Goal: Information Seeking & Learning: Learn about a topic

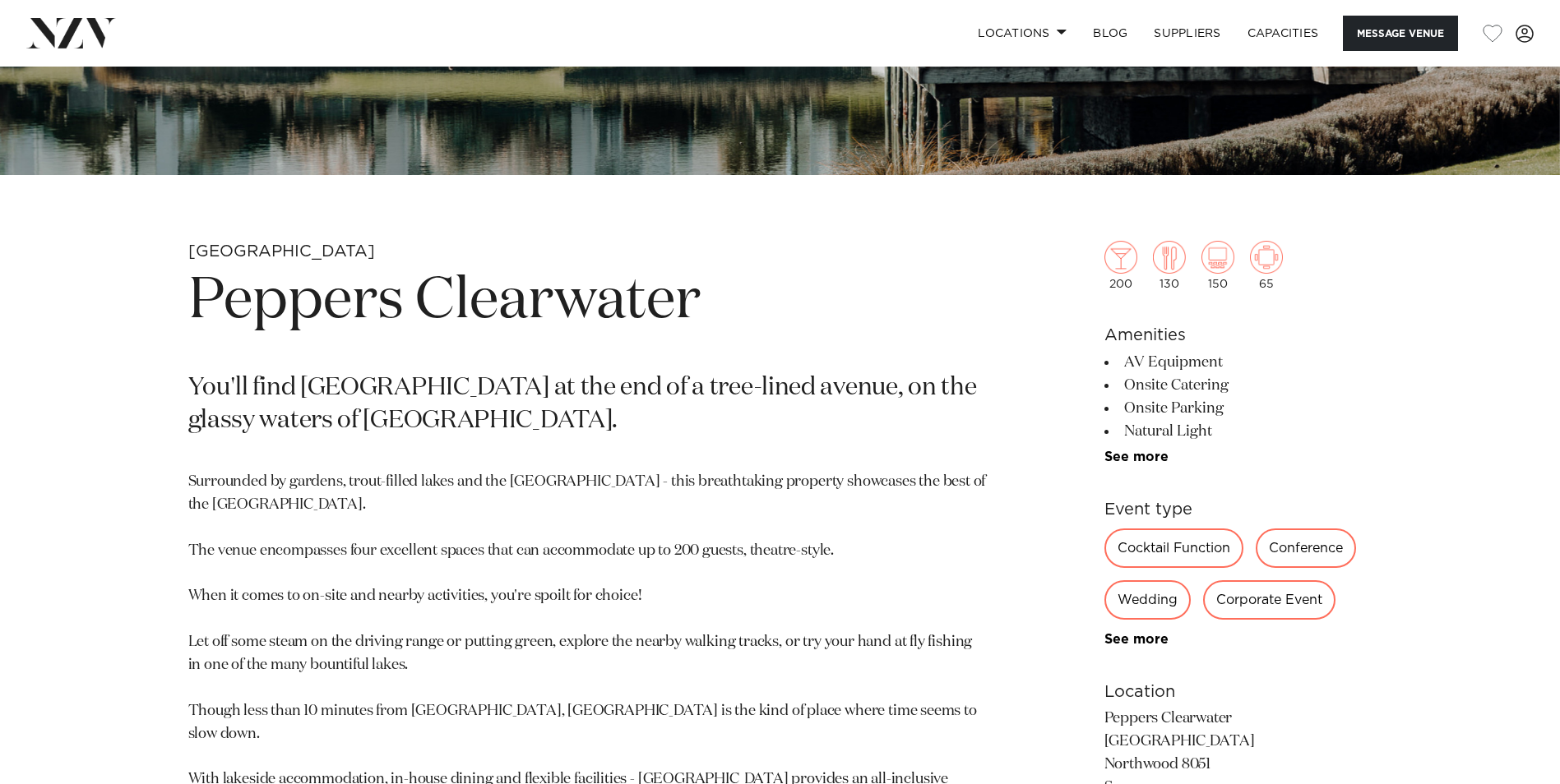
scroll to position [657, 0]
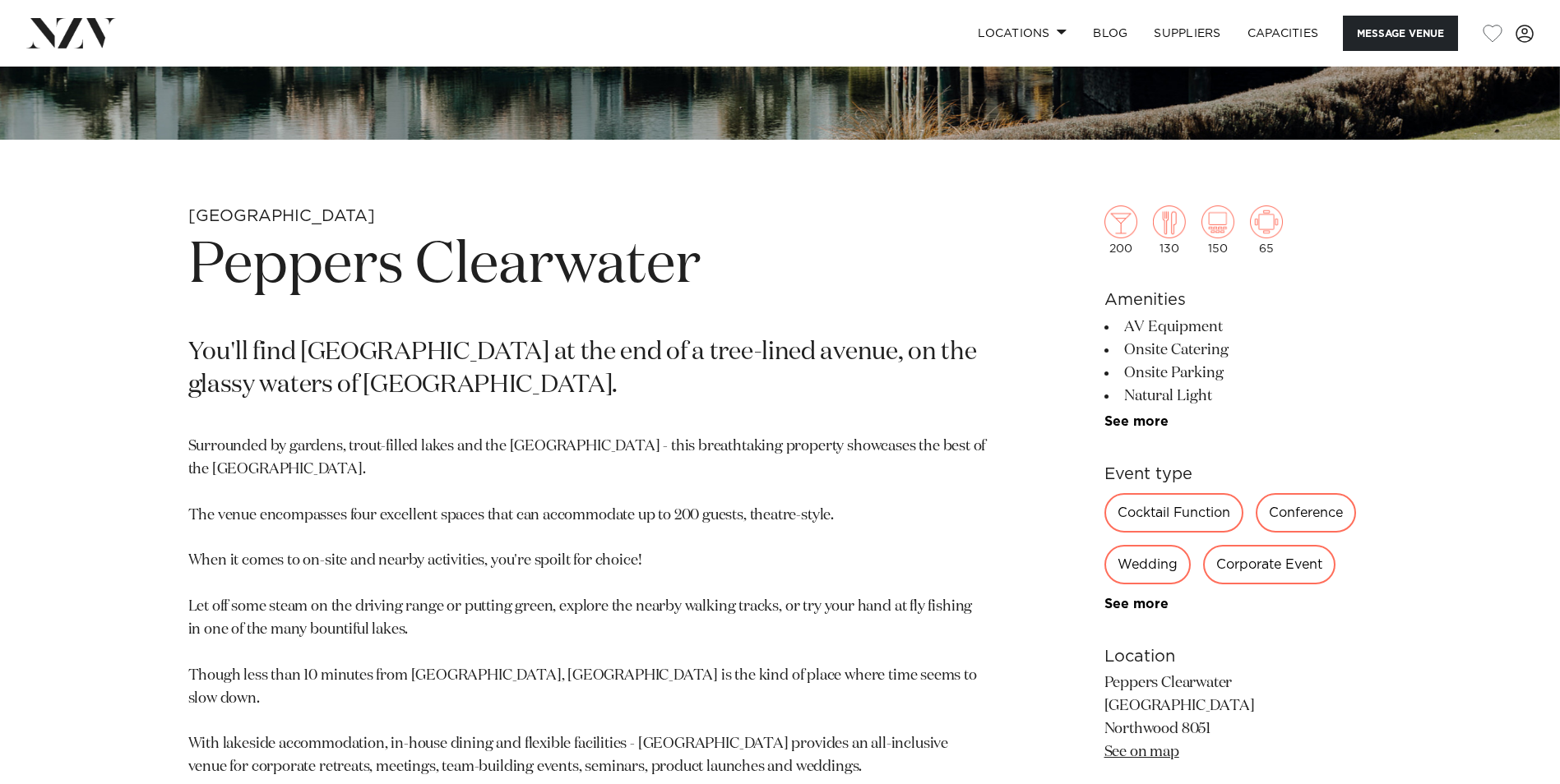
click at [1316, 503] on div "Conference" at bounding box center [1306, 512] width 100 height 40
click at [1310, 513] on div "Conference" at bounding box center [1306, 512] width 100 height 40
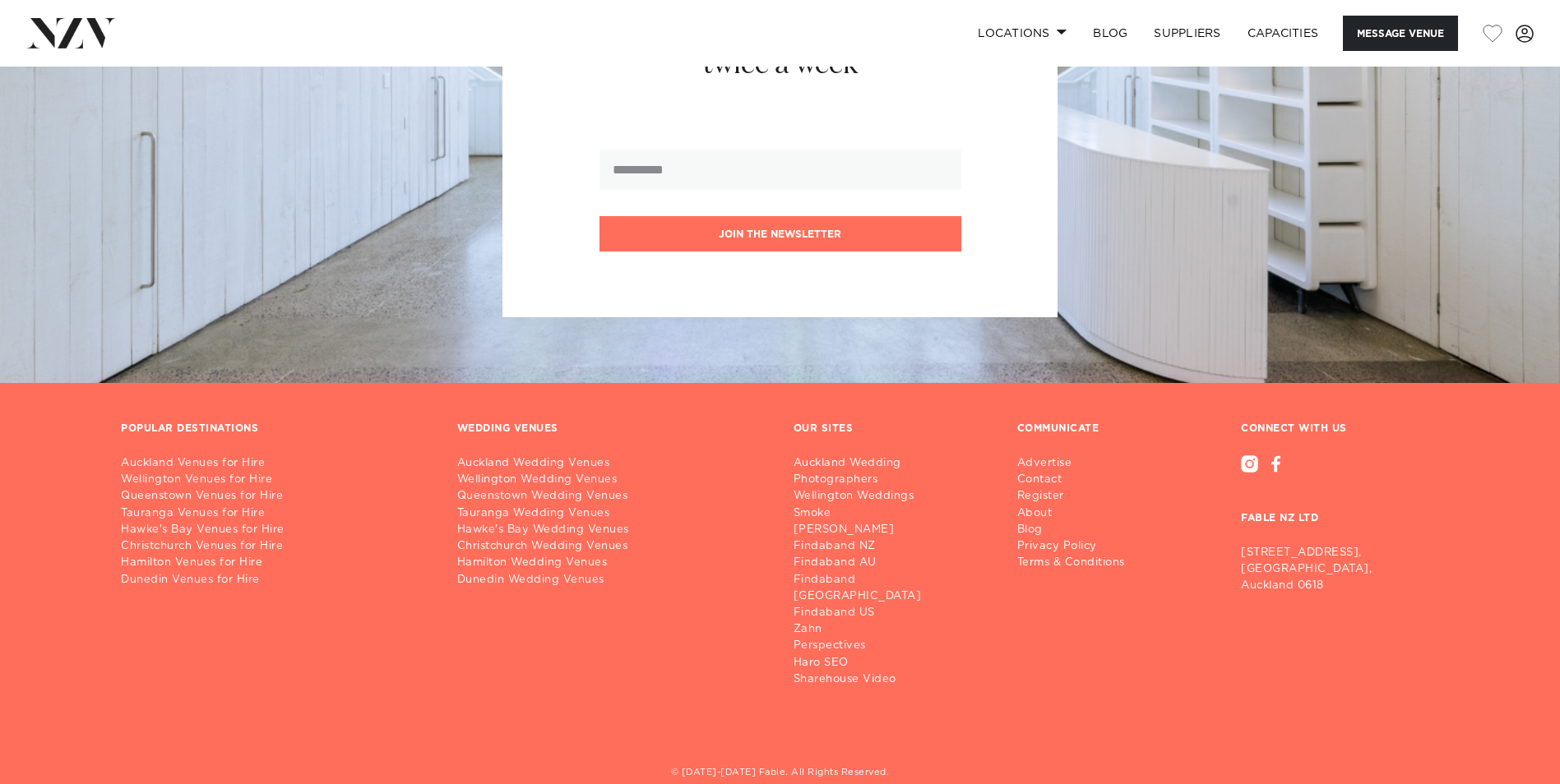
scroll to position [3590, 0]
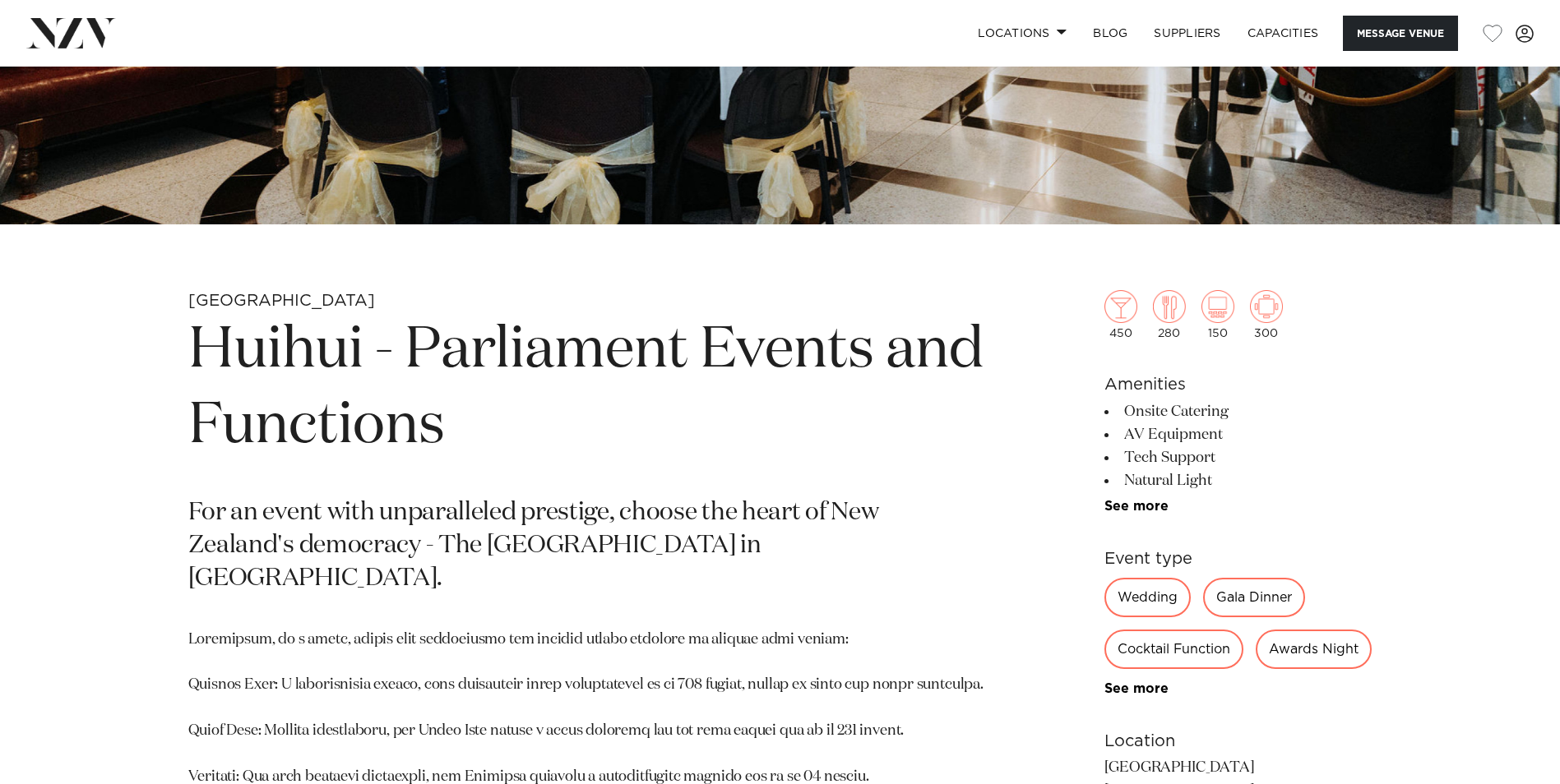
scroll to position [576, 0]
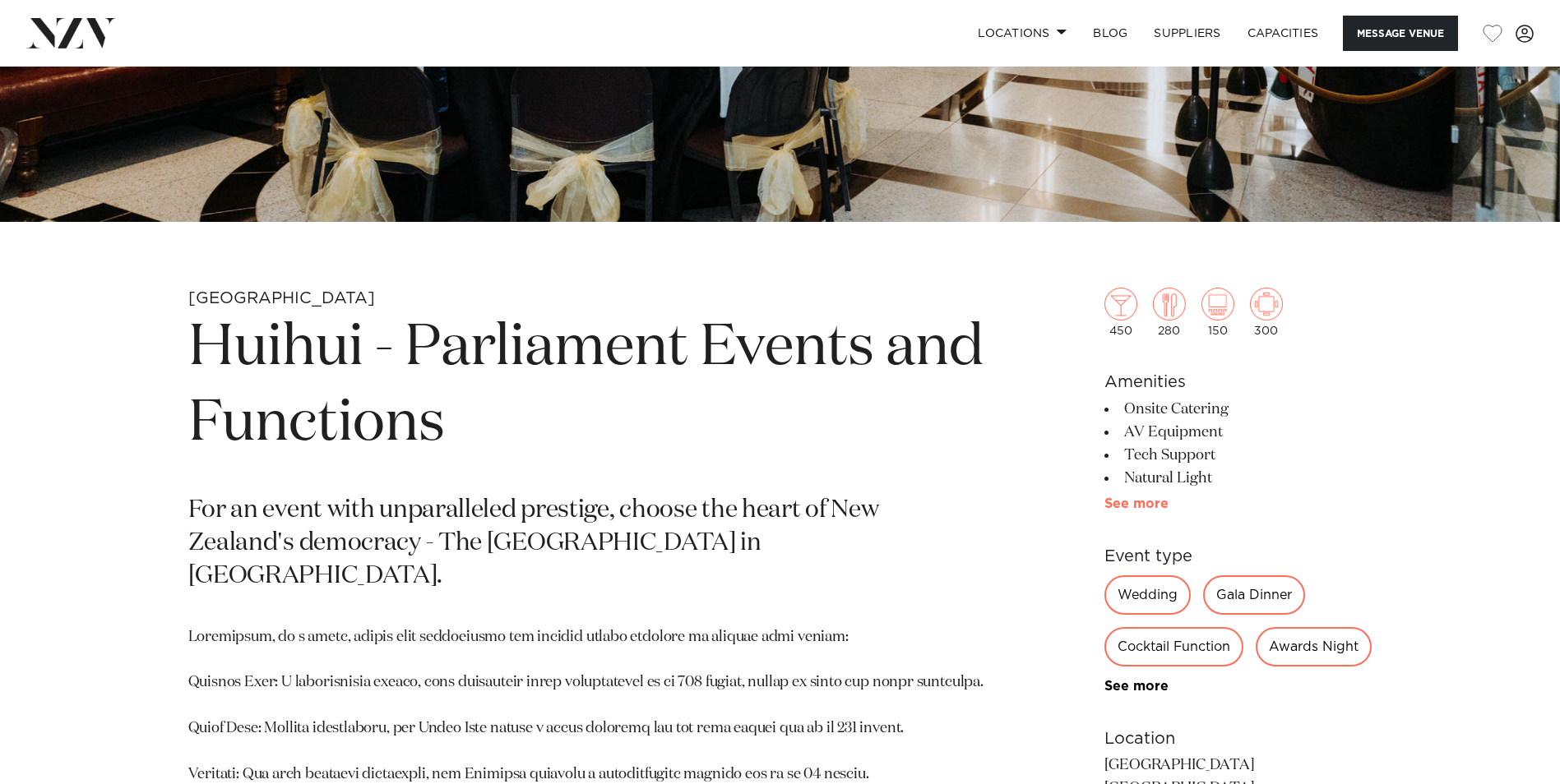
click at [1143, 500] on link "See more" at bounding box center [1168, 504] width 129 height 14
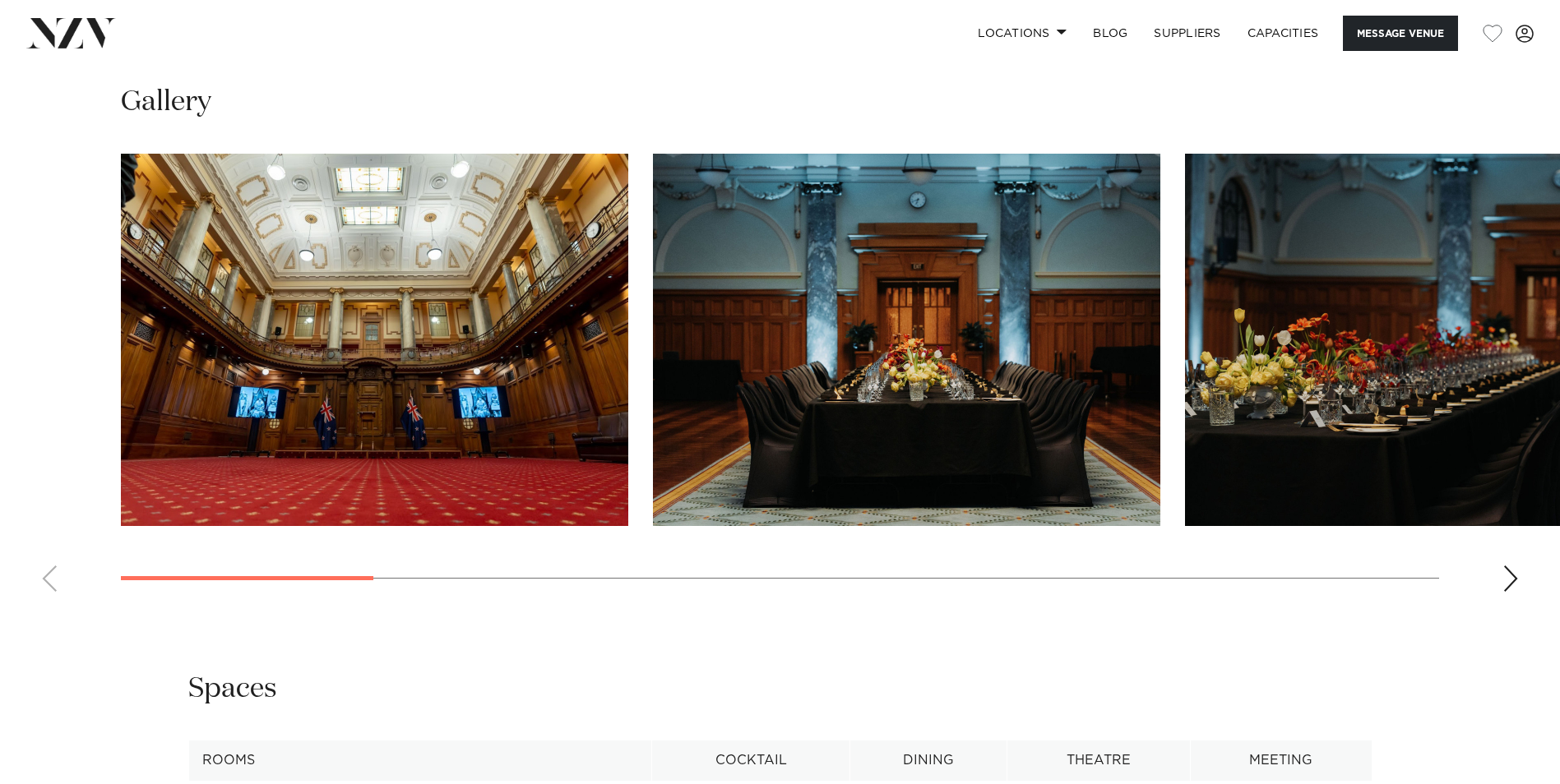
scroll to position [1972, 0]
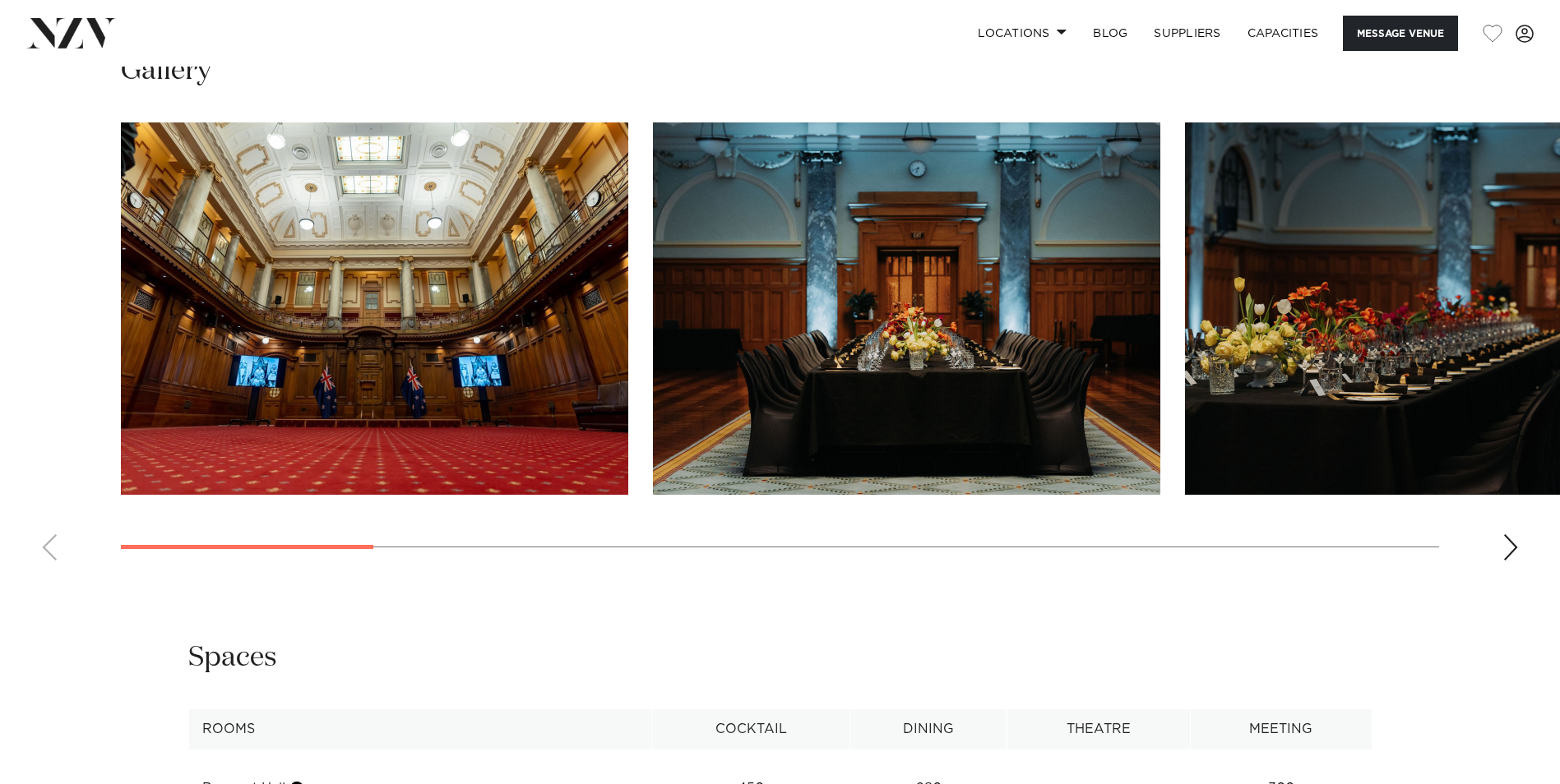
click at [475, 410] on img "1 / 13" at bounding box center [374, 309] width 508 height 372
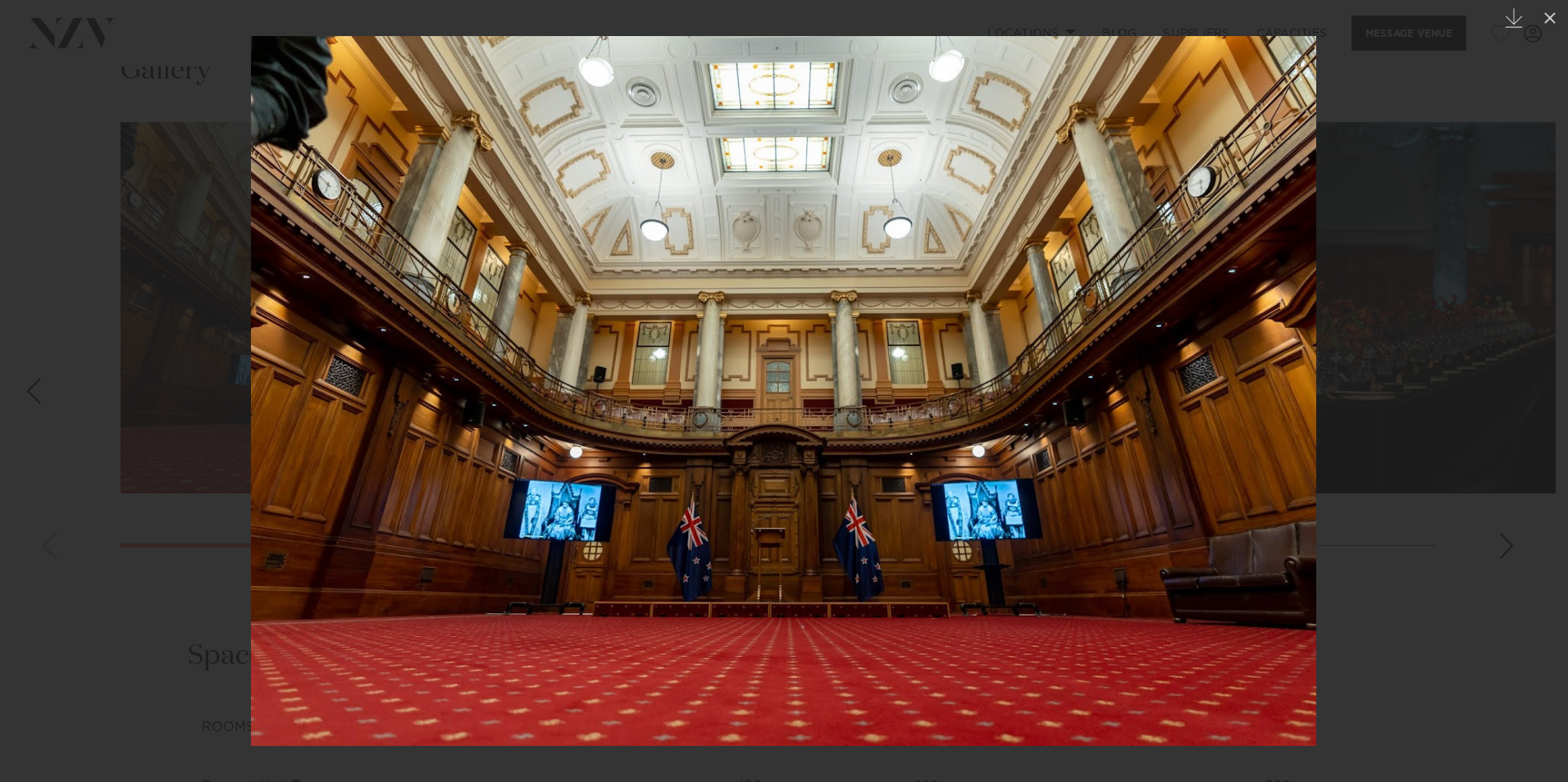
click at [1121, 496] on img at bounding box center [783, 391] width 1065 height 710
click at [1011, 498] on img at bounding box center [783, 391] width 1065 height 710
click at [565, 276] on img at bounding box center [783, 391] width 1065 height 710
click at [1026, 157] on img at bounding box center [783, 391] width 1065 height 710
click at [1552, 18] on icon at bounding box center [1550, 17] width 19 height 19
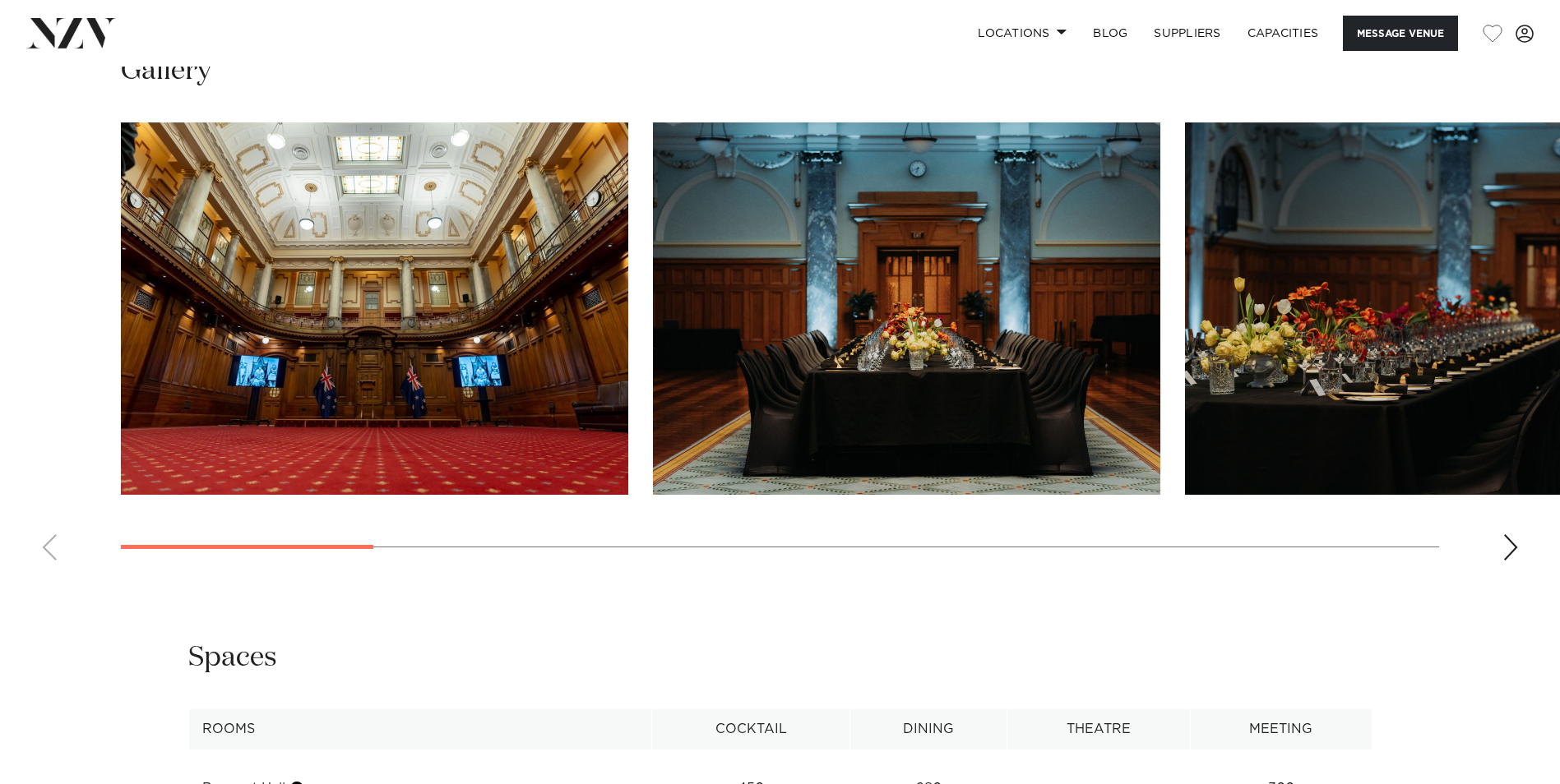
click at [943, 371] on img "2 / 13" at bounding box center [906, 309] width 508 height 372
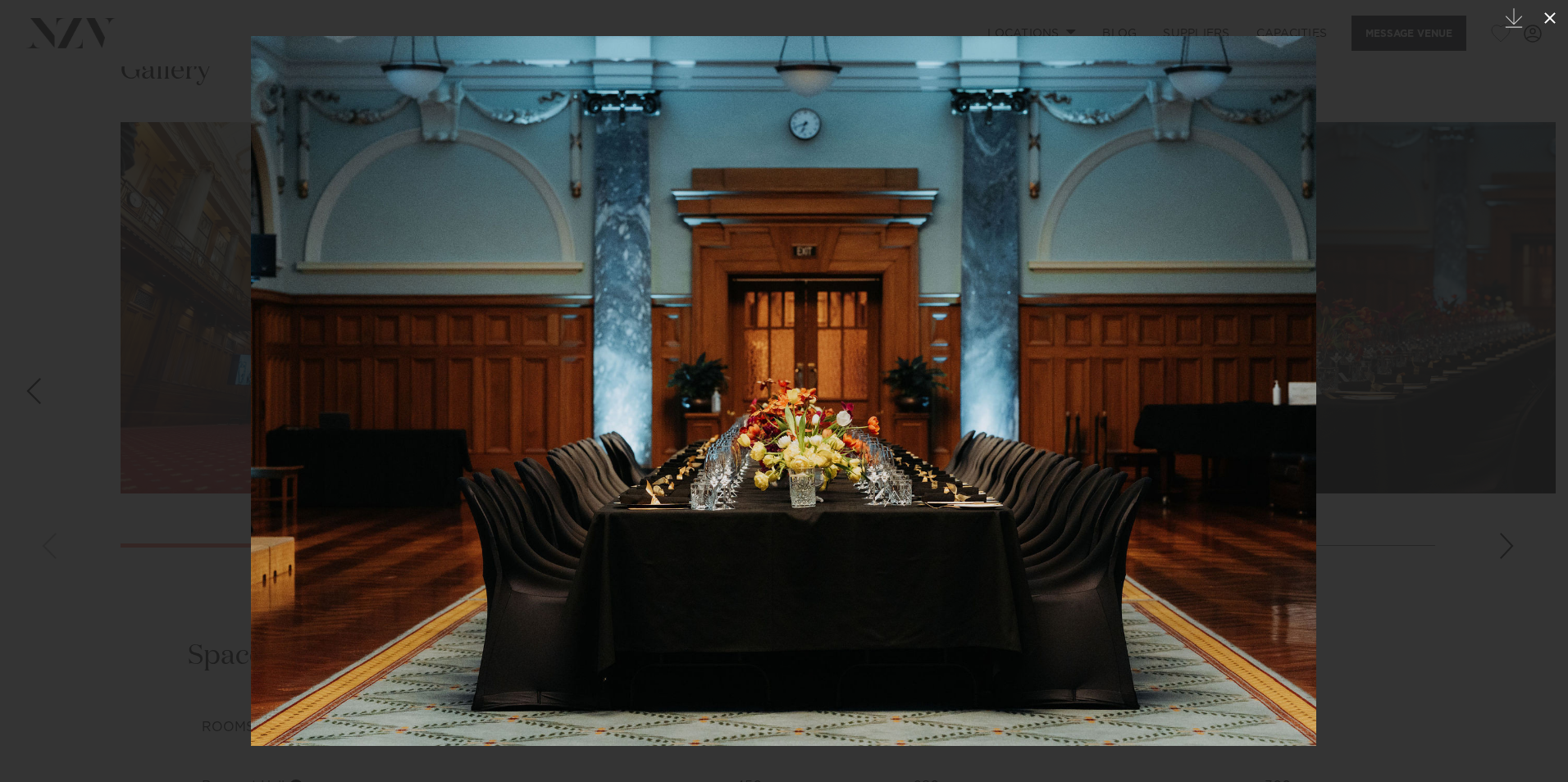
click at [1551, 22] on icon at bounding box center [1550, 17] width 19 height 19
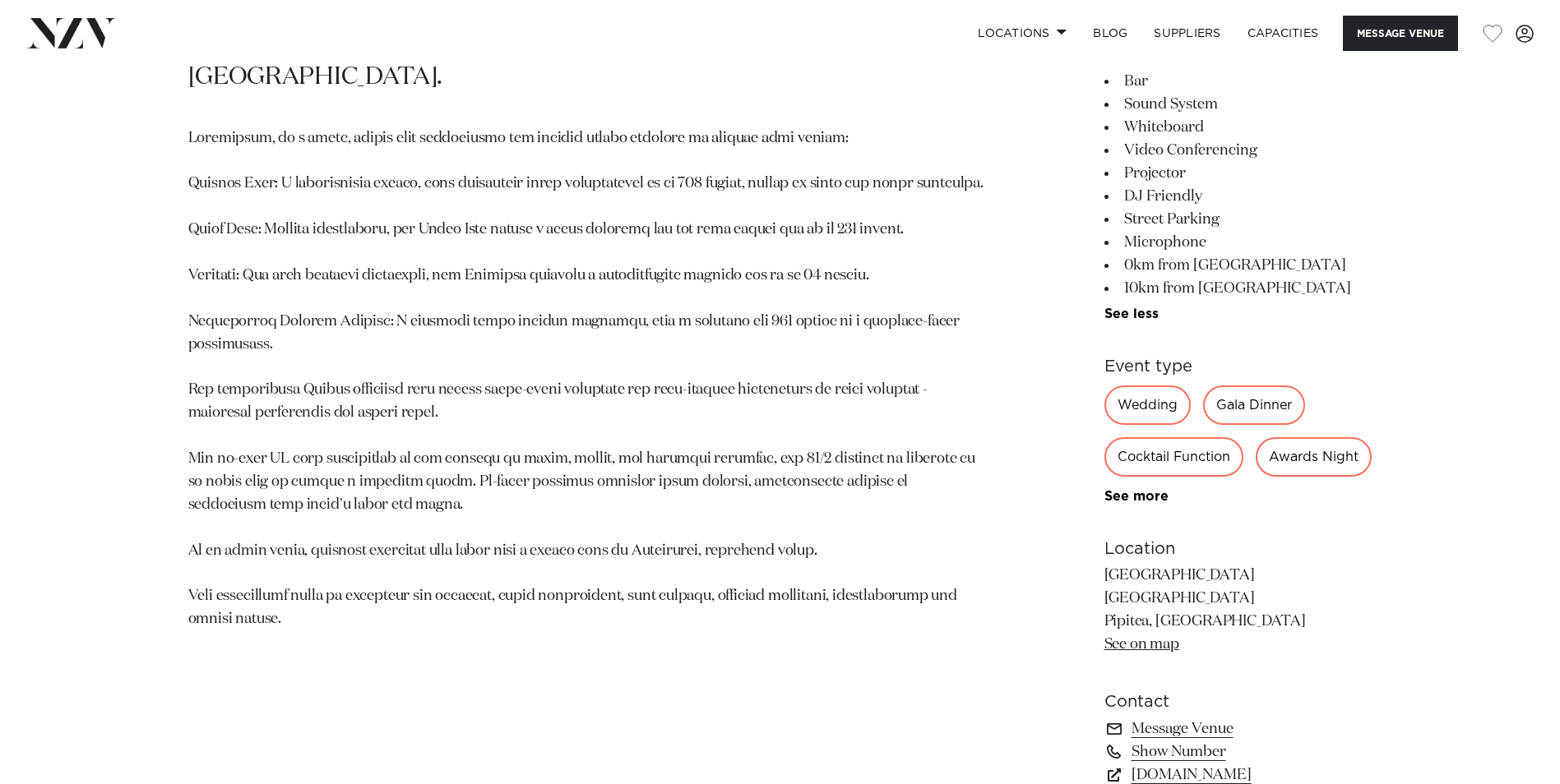
scroll to position [1071, 0]
click at [1256, 406] on div "Gala Dinner" at bounding box center [1254, 407] width 102 height 40
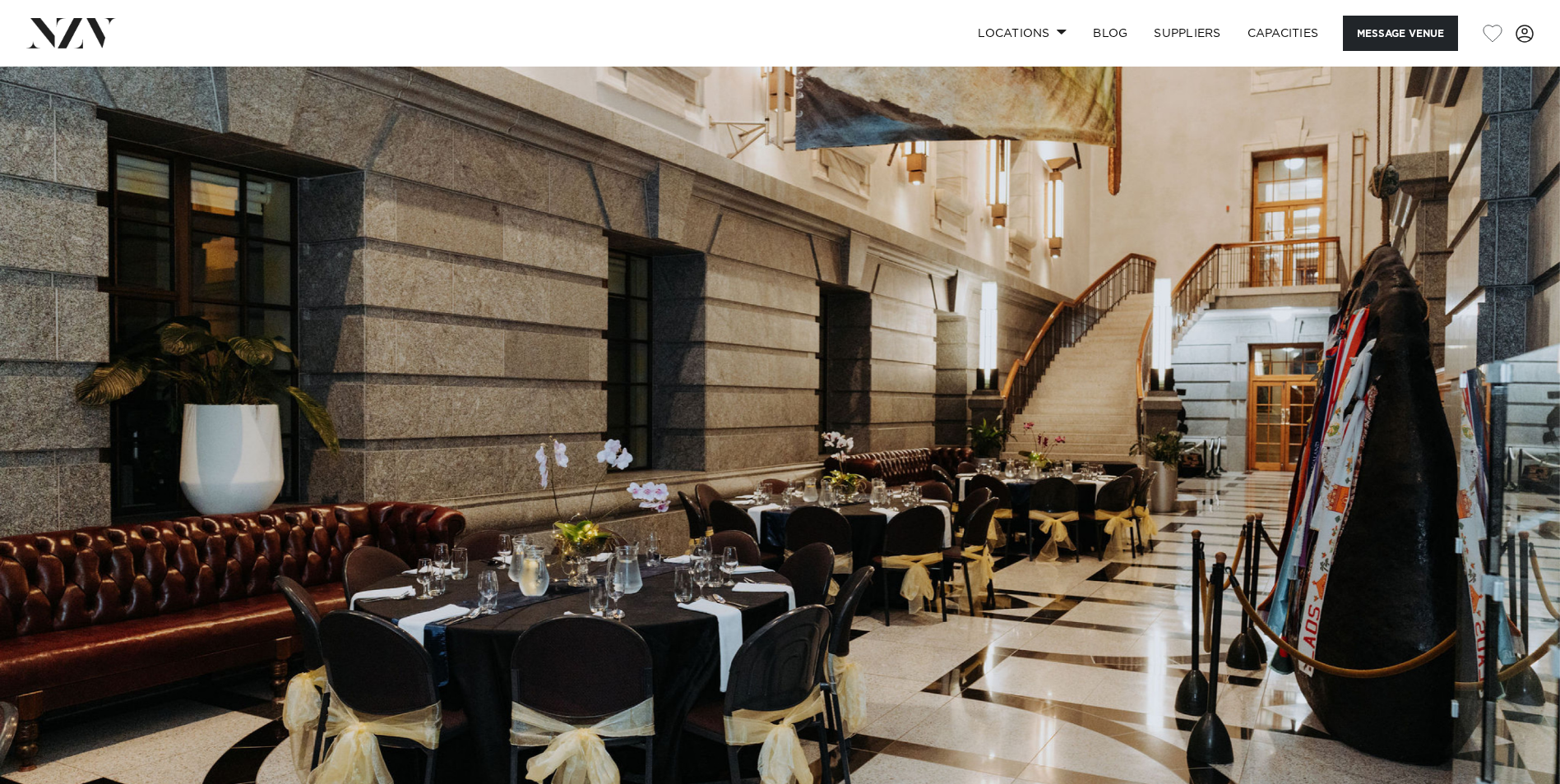
scroll to position [0, 0]
click at [1183, 32] on link "SUPPLIERS" at bounding box center [1186, 33] width 93 height 35
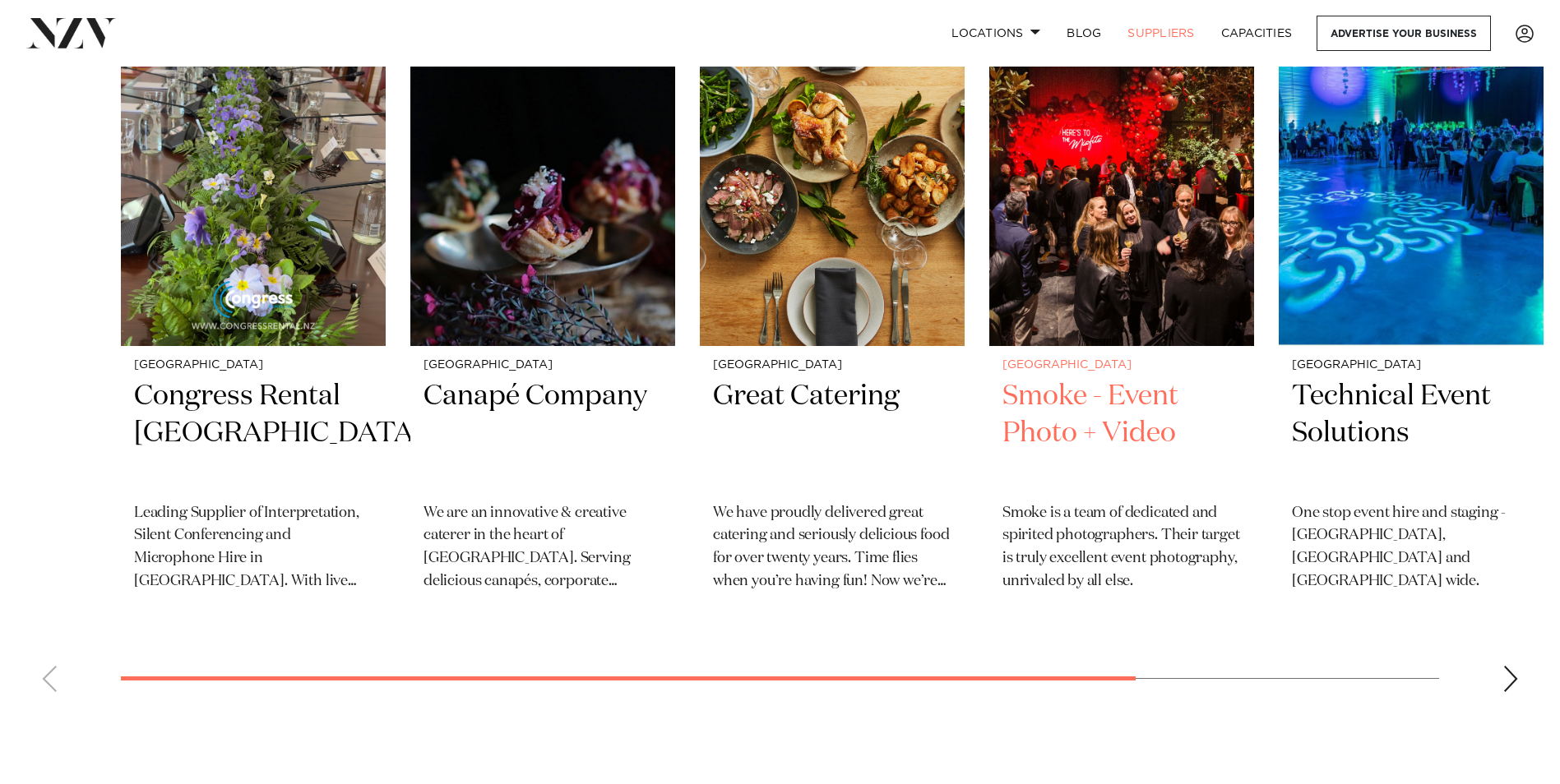
scroll to position [657, 0]
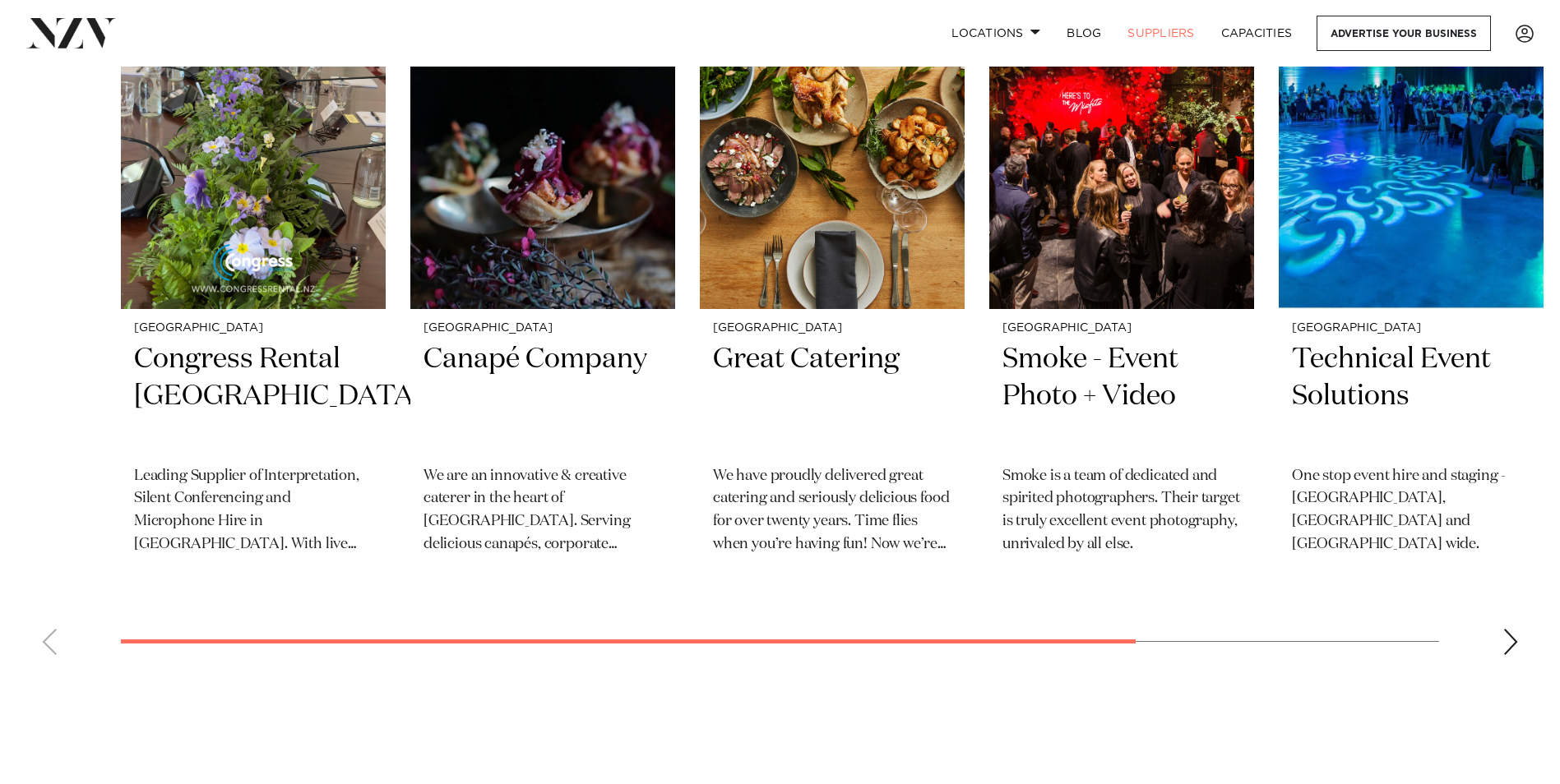
click at [1505, 640] on div "Next slide" at bounding box center [1510, 642] width 17 height 26
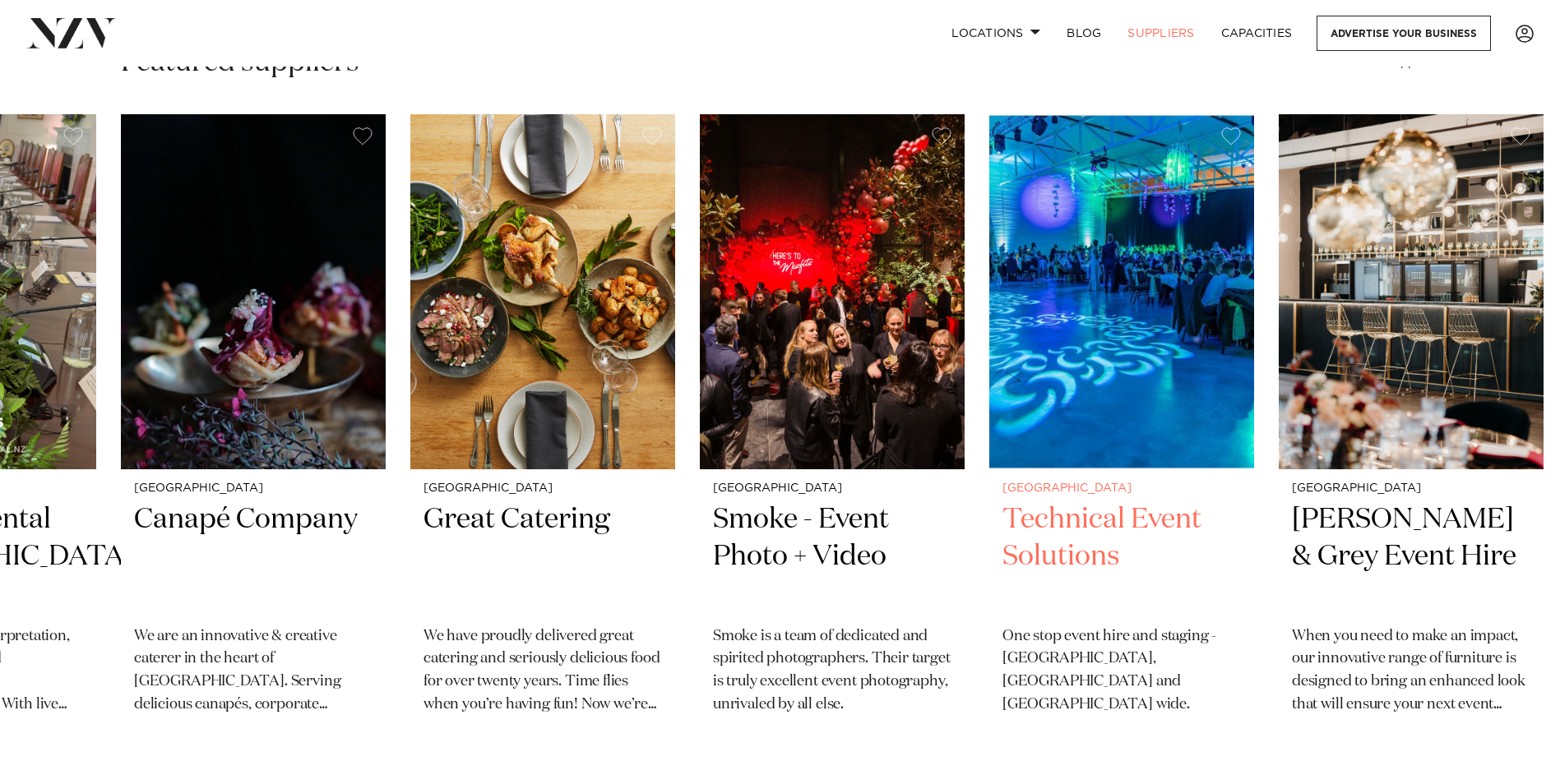
scroll to position [493, 0]
